Goal: Information Seeking & Learning: Check status

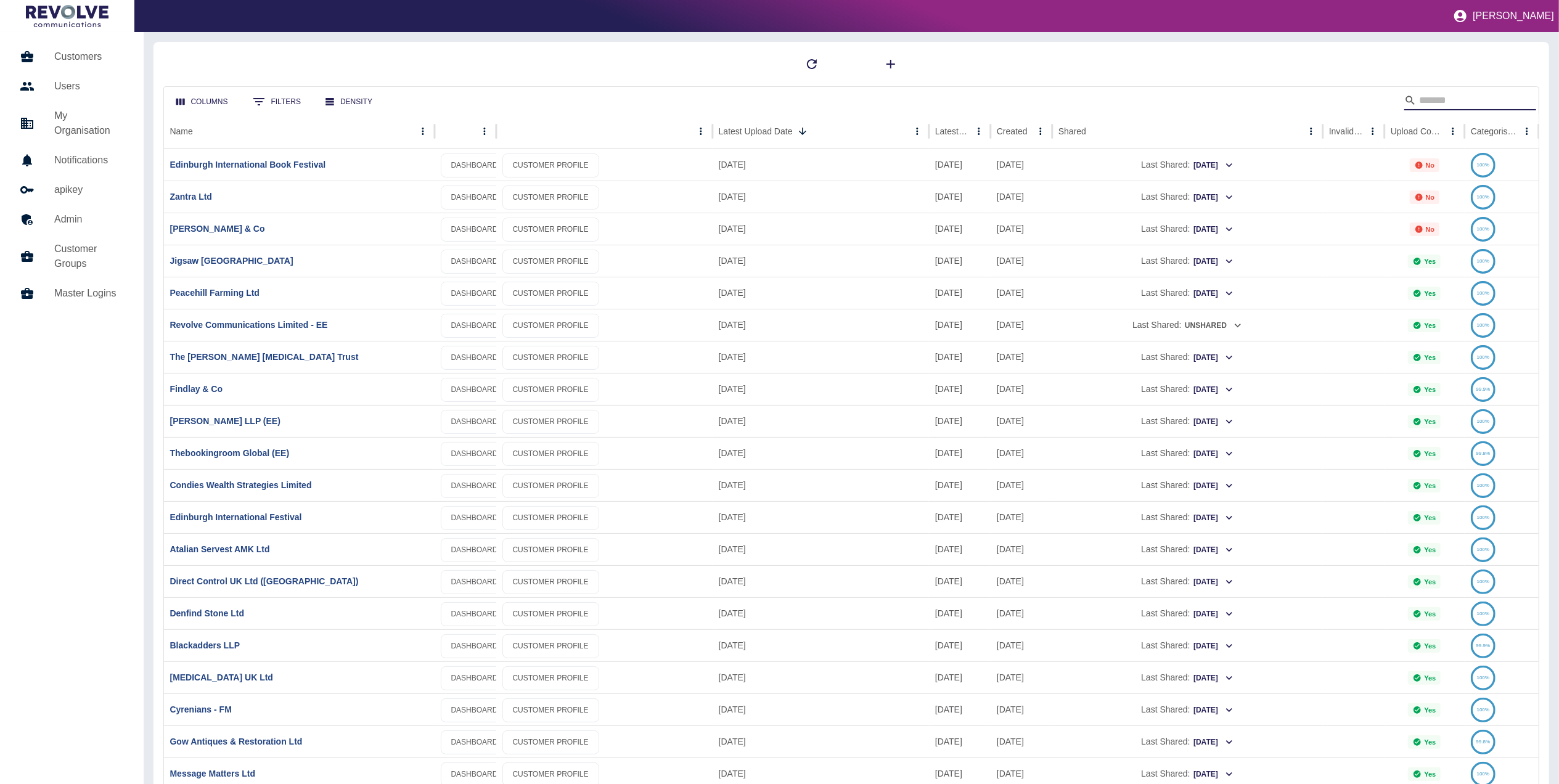
click at [1434, 101] on input "Search" at bounding box center [1468, 100] width 99 height 20
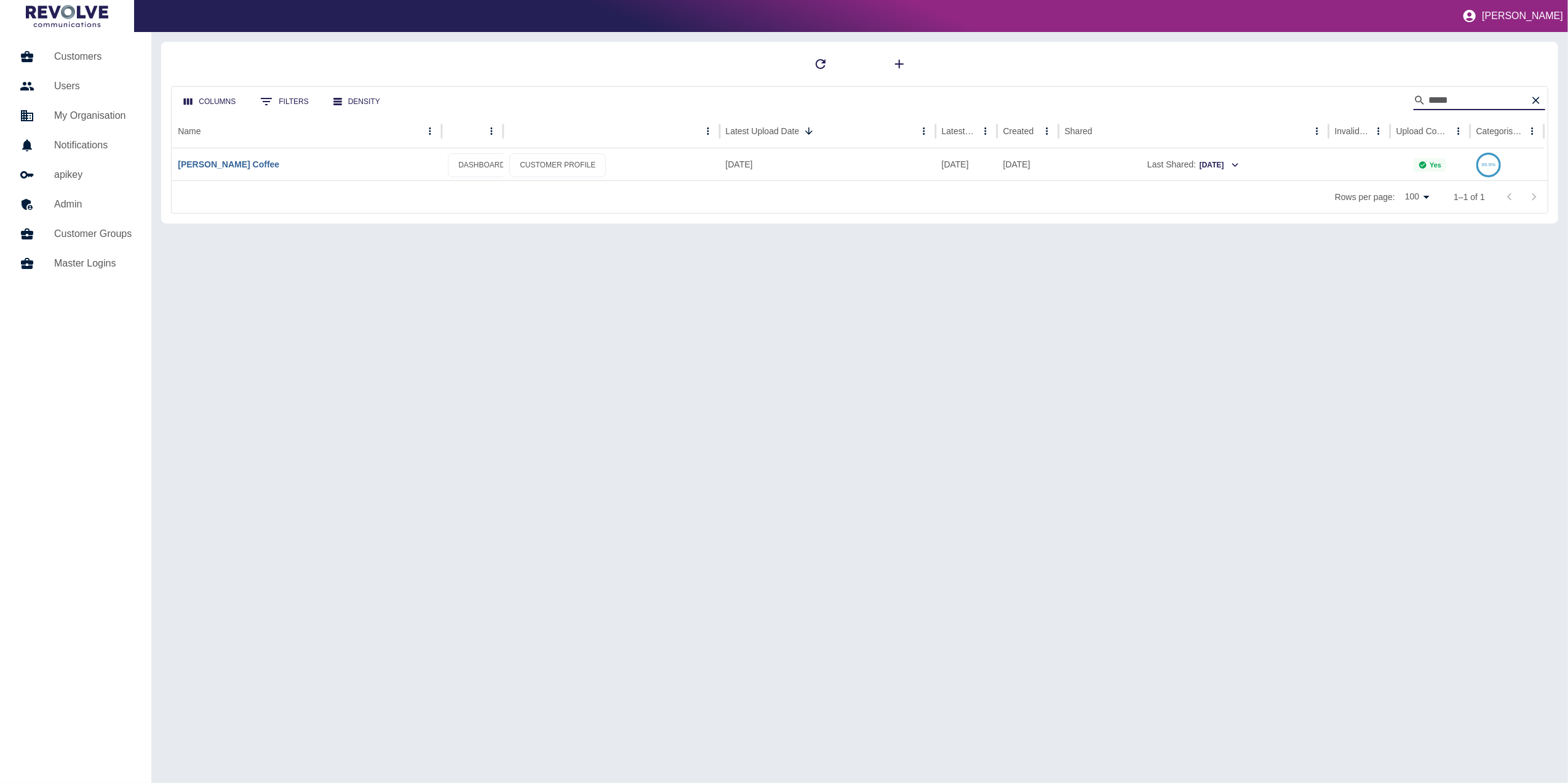
type input "*****"
click at [220, 161] on link "[PERSON_NAME] Coffee" at bounding box center [228, 164] width 101 height 10
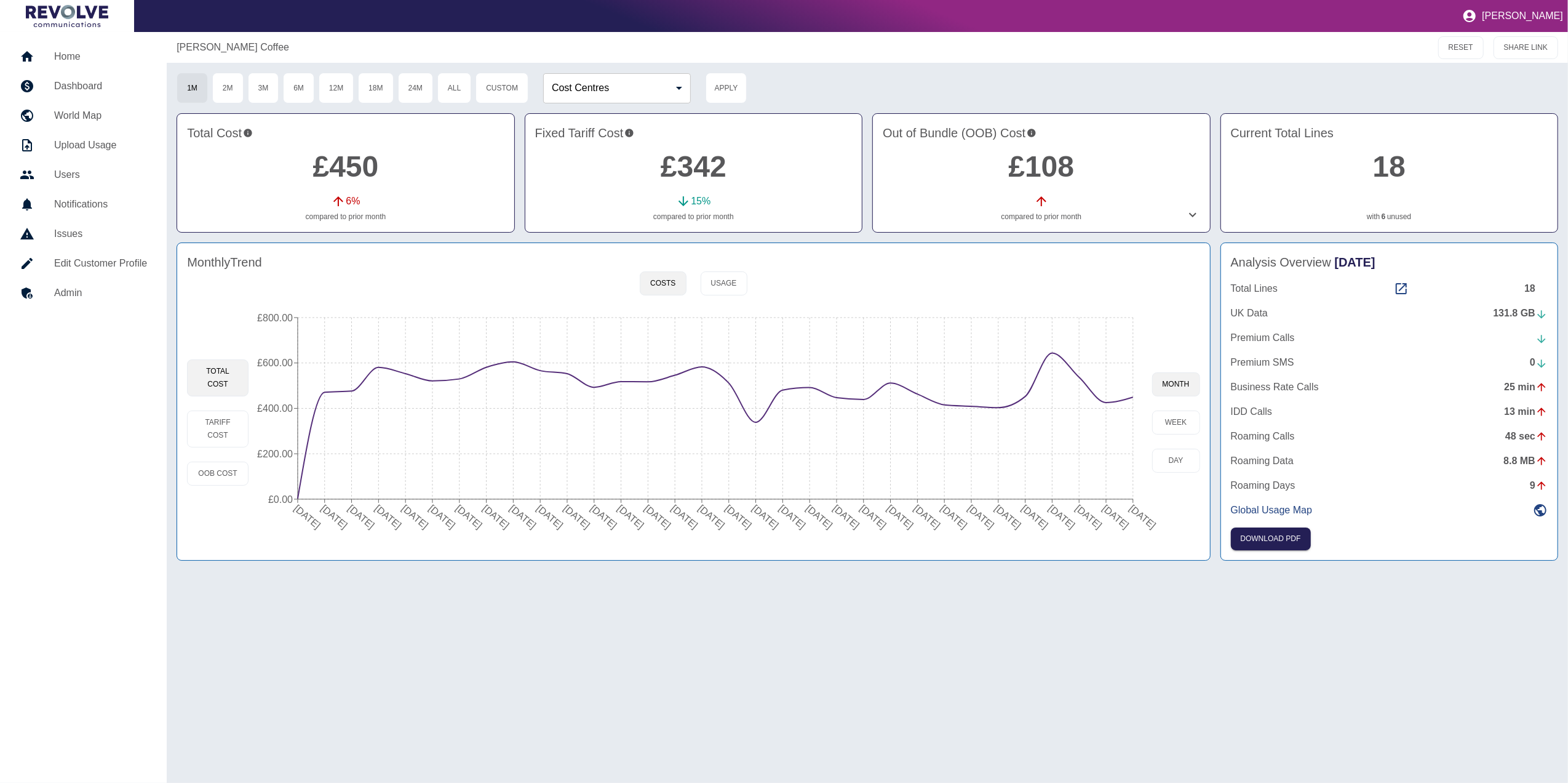
click at [1383, 219] on link "6" at bounding box center [1384, 216] width 4 height 11
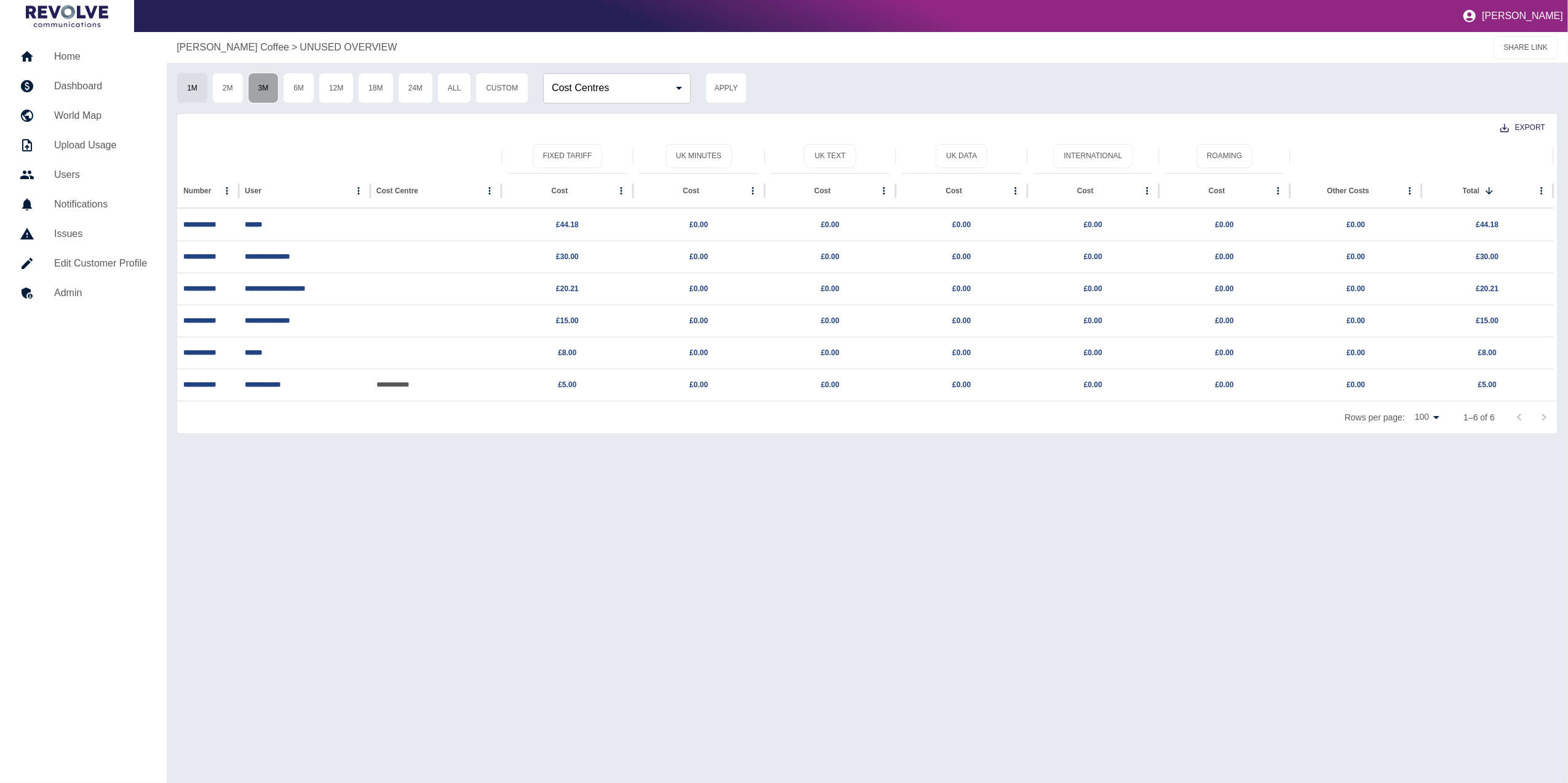
click at [271, 99] on button "3M" at bounding box center [263, 88] width 32 height 31
click at [122, 89] on h5 "Dashboard" at bounding box center [101, 86] width 93 height 15
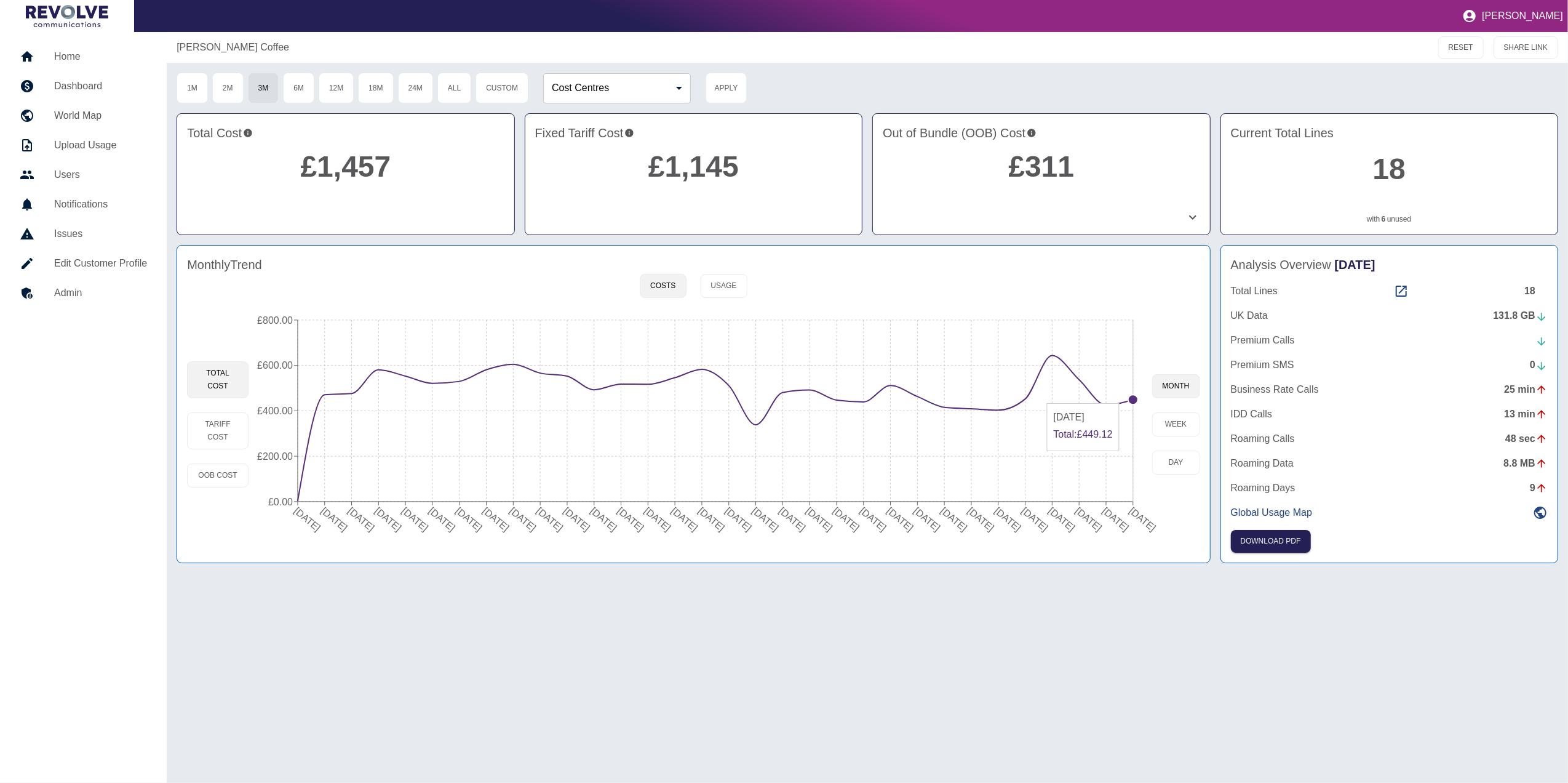
click at [1130, 398] on circle at bounding box center [1133, 399] width 10 height 10
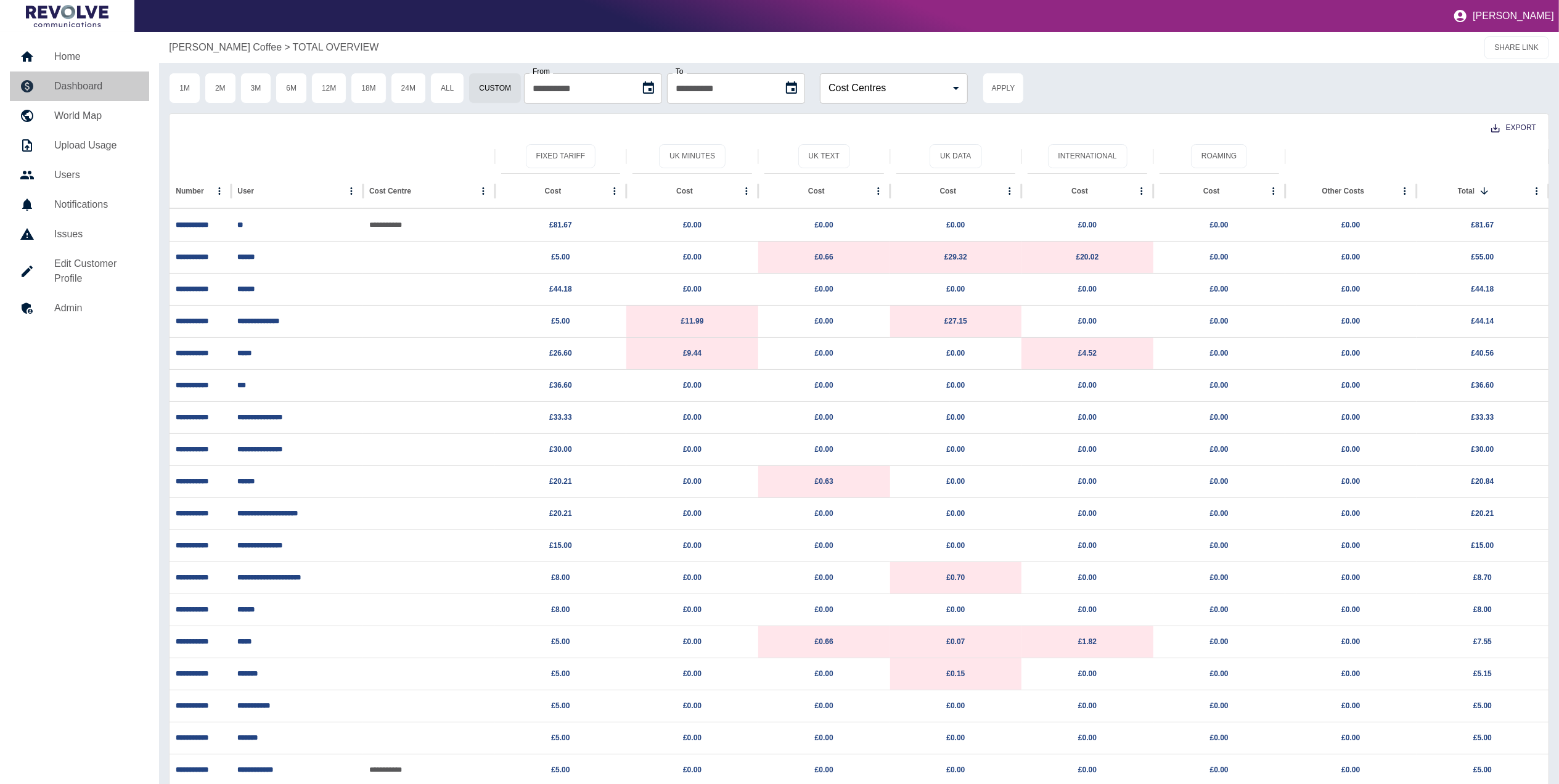
click at [90, 90] on h5 "Dashboard" at bounding box center [97, 86] width 85 height 15
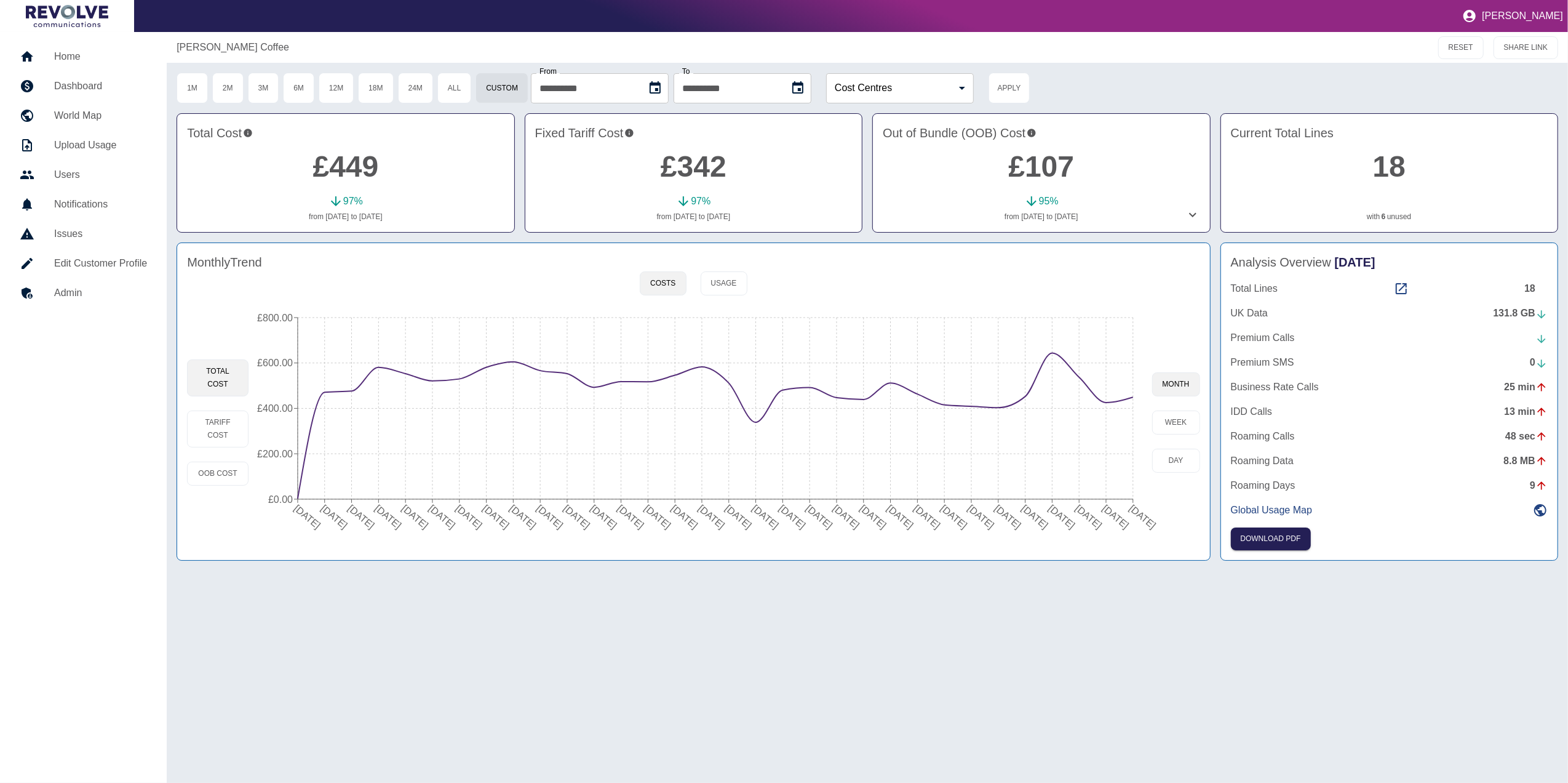
click at [1385, 216] on link "6" at bounding box center [1384, 216] width 4 height 11
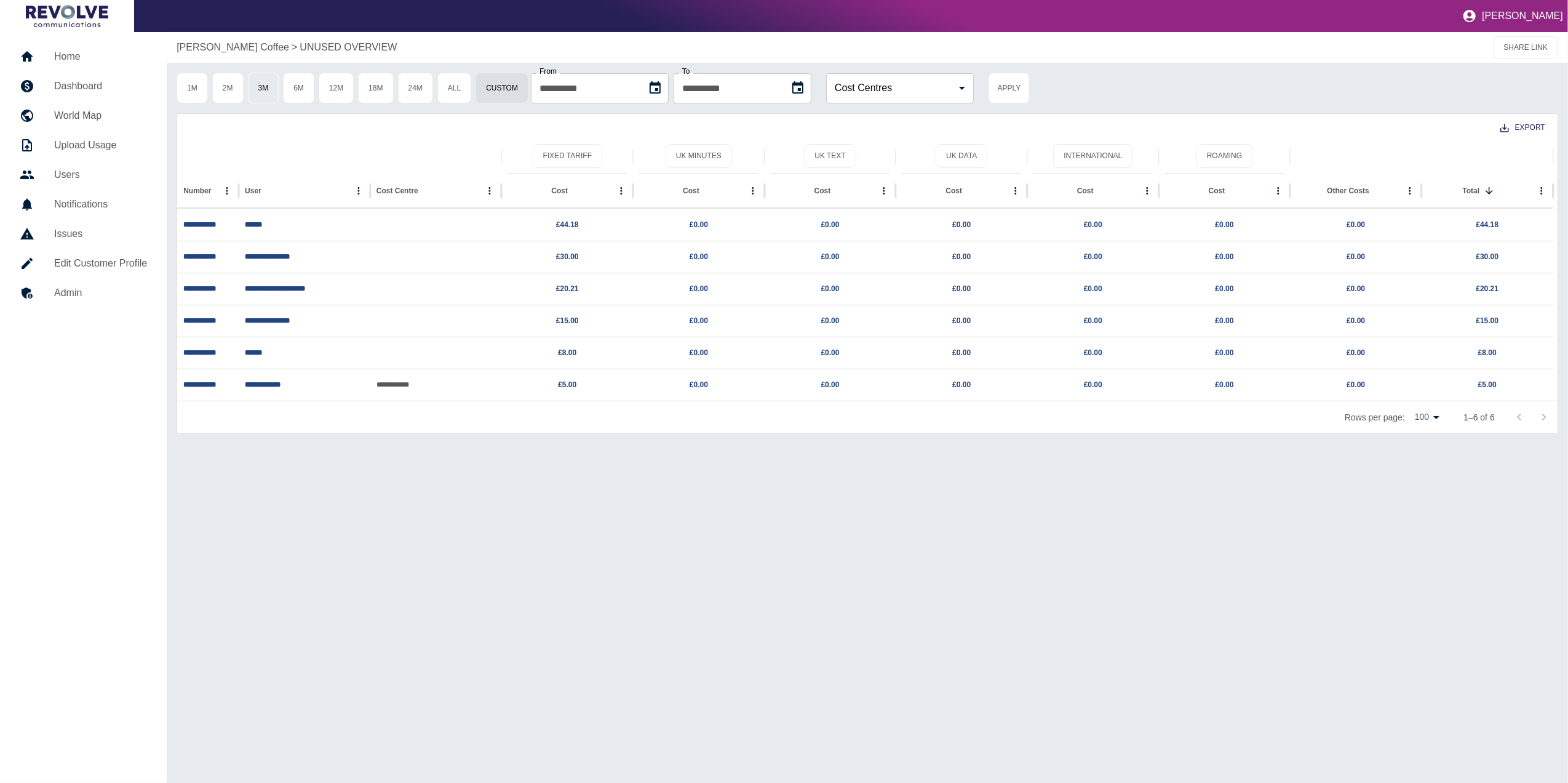
click at [269, 93] on button "3M" at bounding box center [263, 88] width 32 height 31
click at [99, 84] on h5 "Dashboard" at bounding box center [101, 86] width 93 height 15
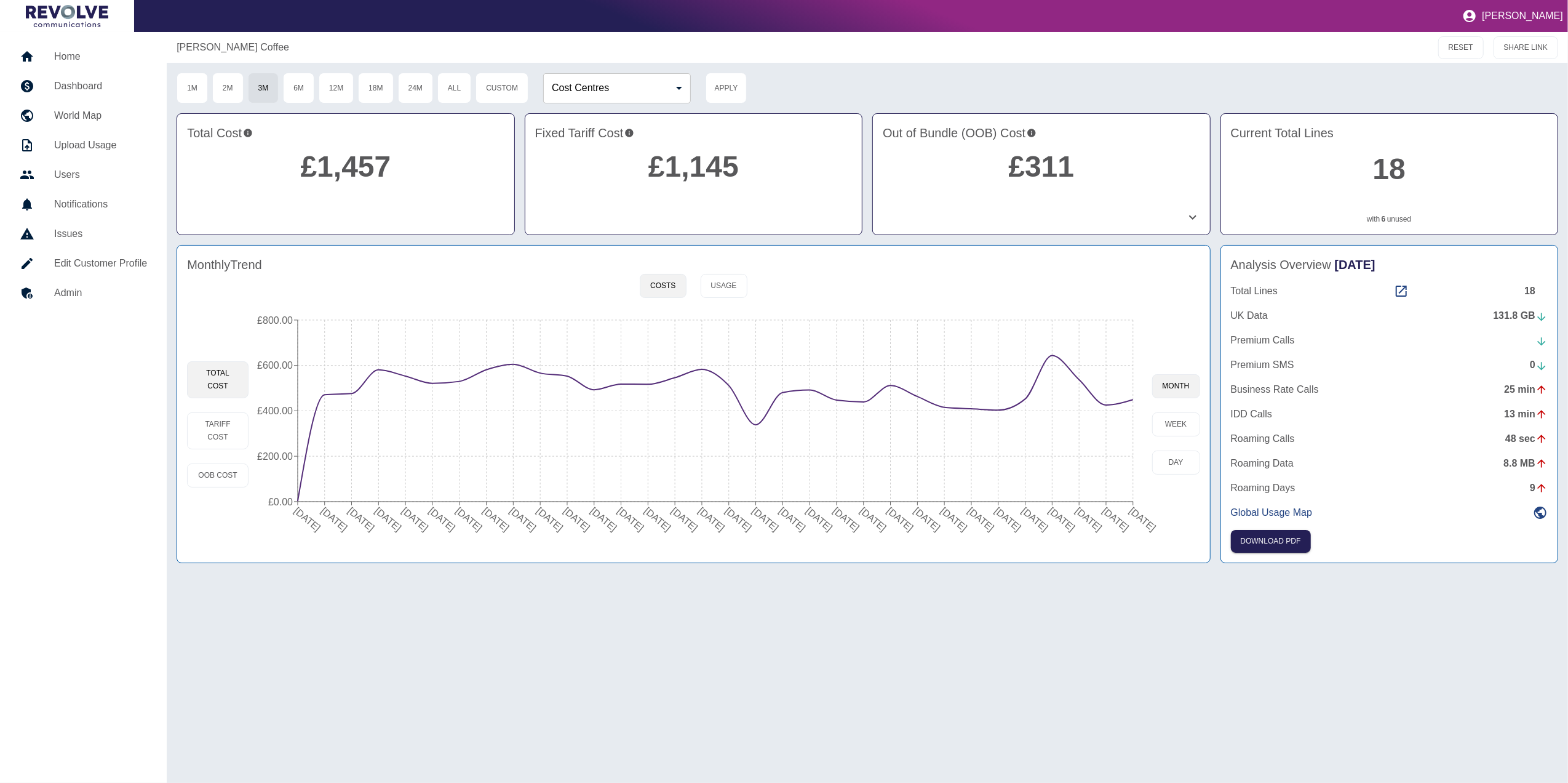
click at [1385, 220] on link "6" at bounding box center [1384, 219] width 4 height 11
click at [1129, 397] on icon "[DATE] [DATE] [DATE] [DATE] [DATE] [DATE] [DATE] [DATE] [DATE] [DATE] [DATE] [D…" at bounding box center [700, 425] width 903 height 234
click at [1132, 399] on circle at bounding box center [1133, 399] width 10 height 10
